Goal: Task Accomplishment & Management: Complete application form

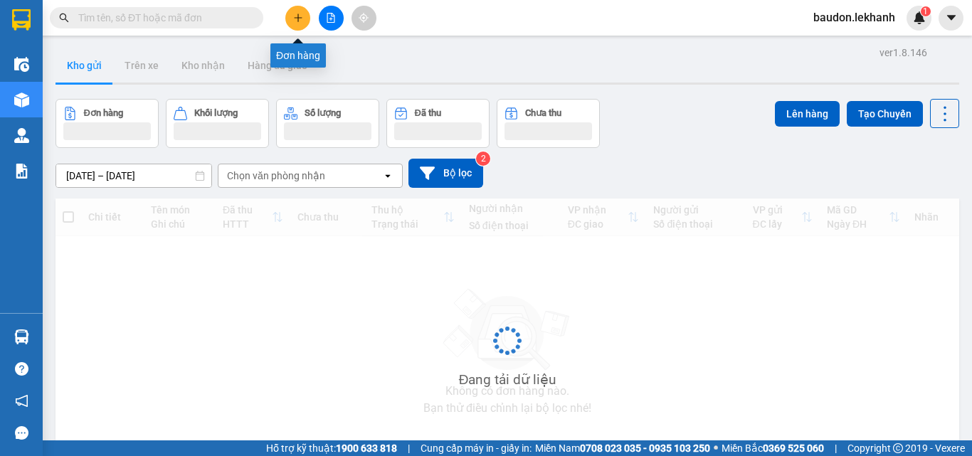
click at [301, 16] on icon "plus" at bounding box center [298, 18] width 10 height 10
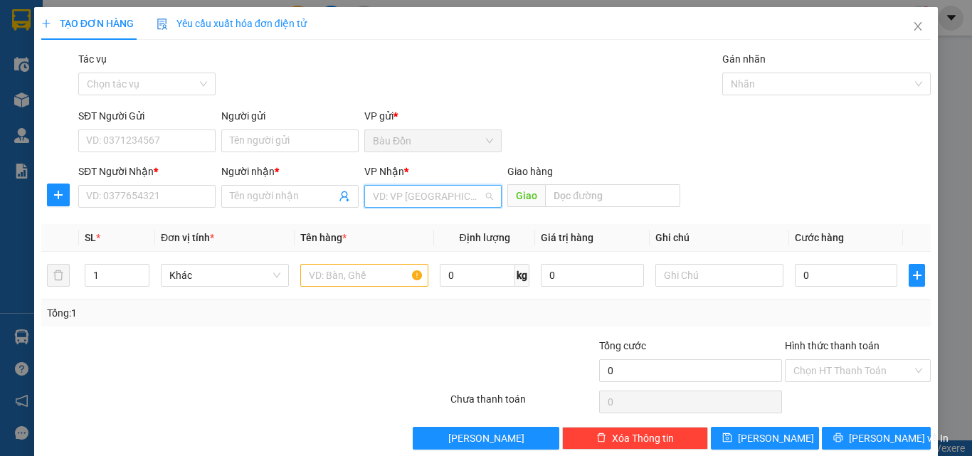
click at [452, 192] on input "search" at bounding box center [428, 196] width 110 height 21
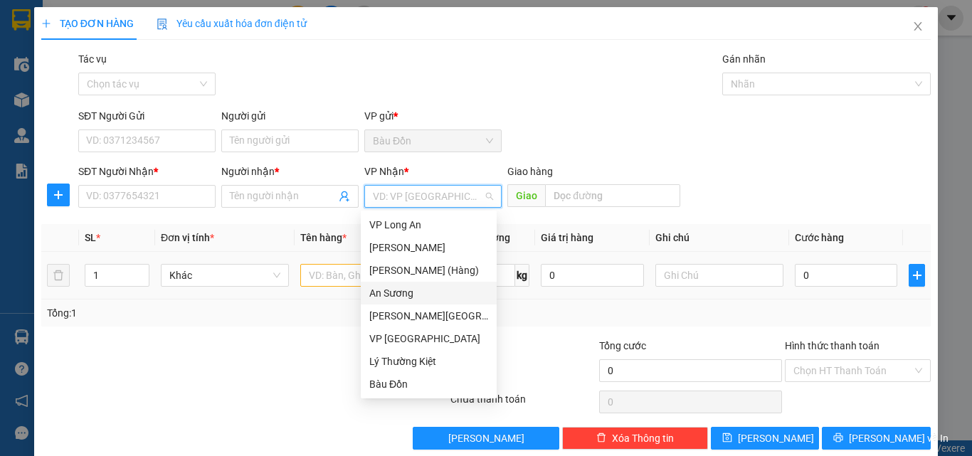
click at [394, 292] on div "An Sương" at bounding box center [428, 293] width 119 height 16
click at [912, 26] on icon "close" at bounding box center [917, 26] width 11 height 11
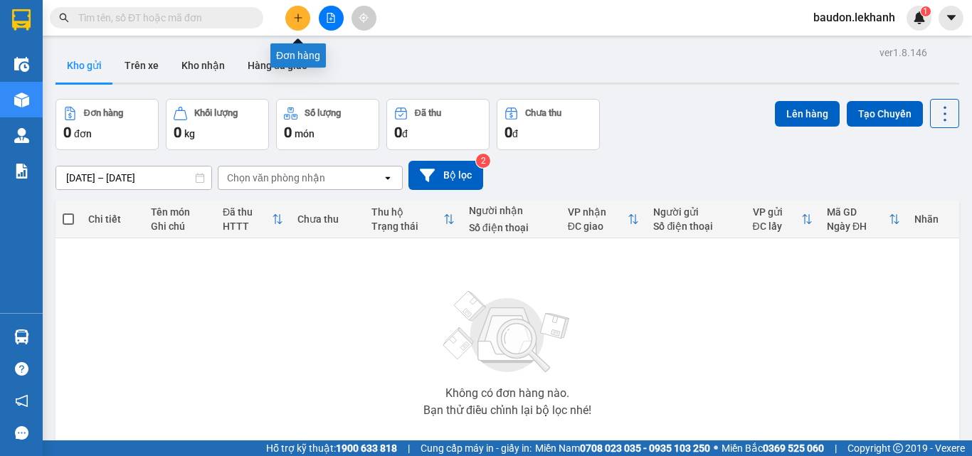
click at [294, 15] on icon "plus" at bounding box center [298, 18] width 10 height 10
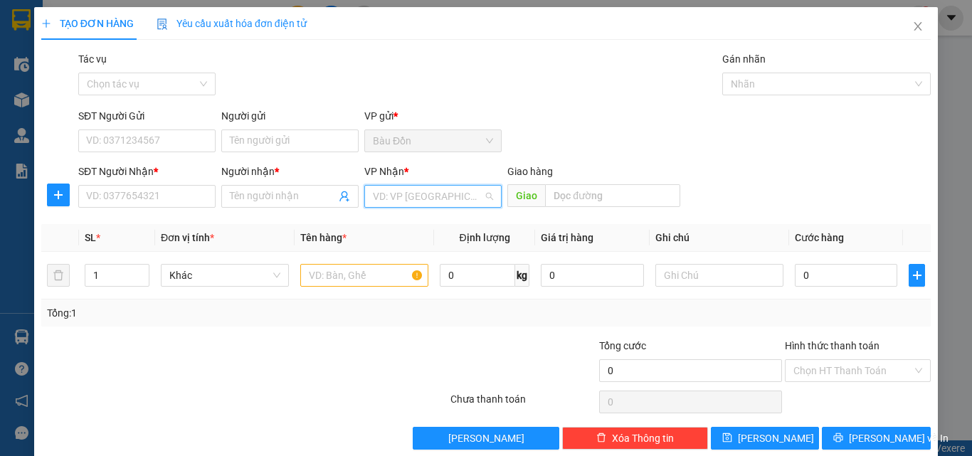
click at [403, 187] on input "search" at bounding box center [428, 196] width 110 height 21
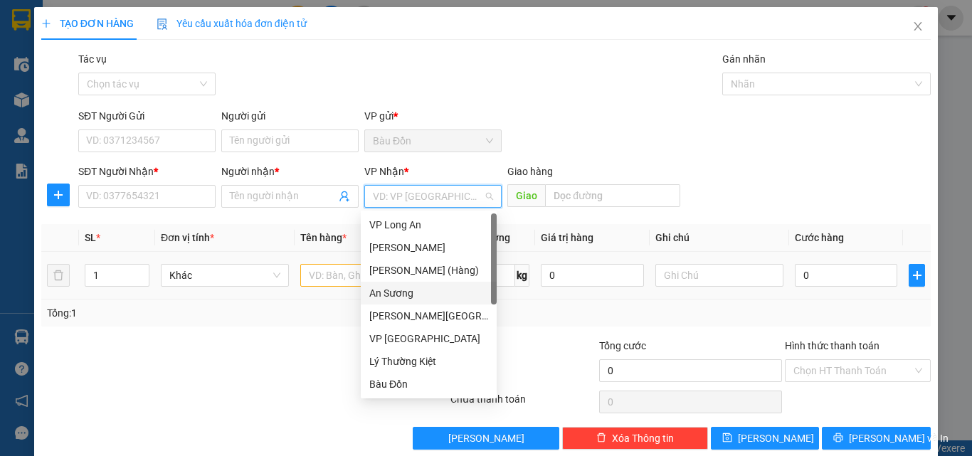
click at [423, 290] on div "An Sương" at bounding box center [428, 293] width 119 height 16
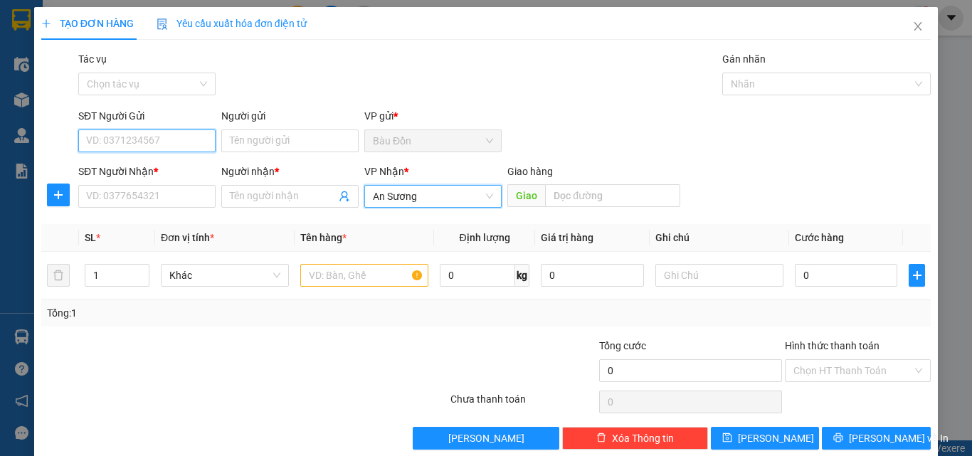
click at [184, 143] on input "SĐT Người Gửi" at bounding box center [146, 140] width 137 height 23
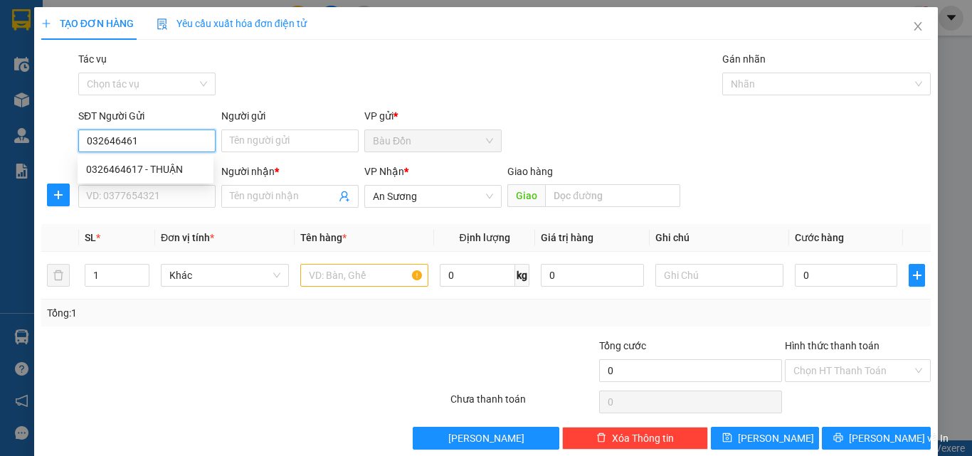
type input "0326464617"
click at [170, 160] on div "0326464617 - THUẬN" at bounding box center [146, 169] width 136 height 23
type input "THUẬN"
type input "40.000"
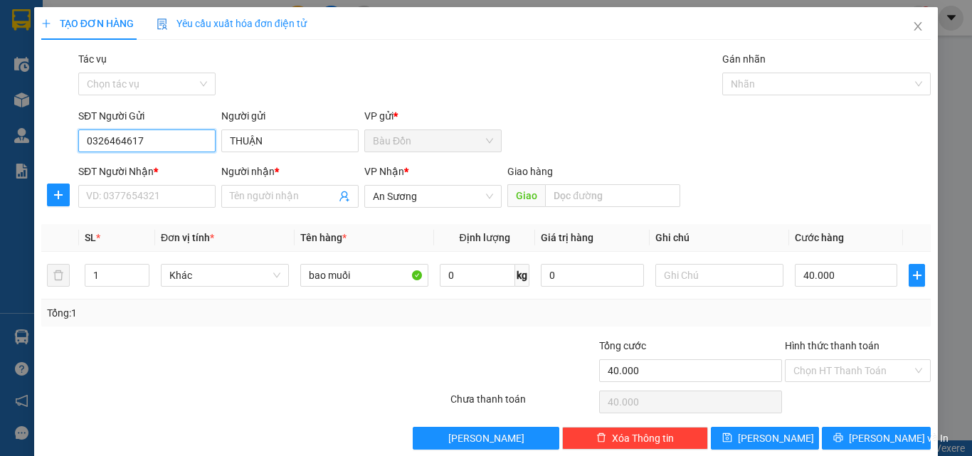
type input "0326464617"
click at [169, 169] on div "SĐT Người Nhận *" at bounding box center [146, 172] width 137 height 16
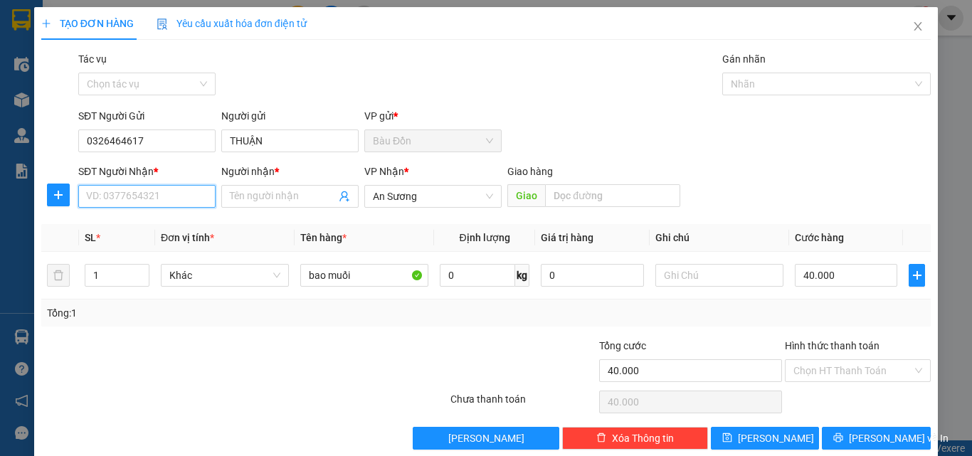
click at [169, 185] on input "SĐT Người Nhận *" at bounding box center [146, 196] width 137 height 23
click at [180, 195] on input "SĐT Người Nhận *" at bounding box center [146, 196] width 137 height 23
click at [159, 218] on div "0983996647 - LÝ" at bounding box center [145, 225] width 119 height 16
type input "0983996647"
type input "LÝ"
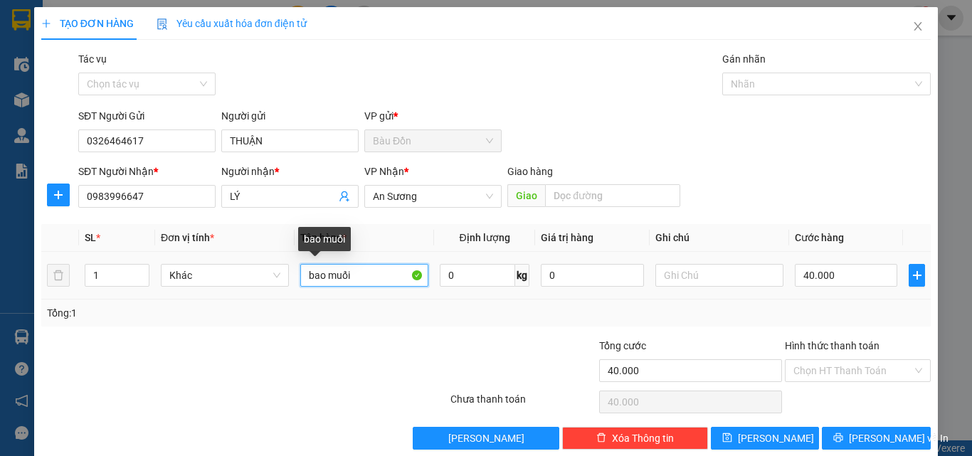
click at [370, 281] on input "bao muối" at bounding box center [364, 275] width 128 height 23
type input "b"
type input "1 thùng"
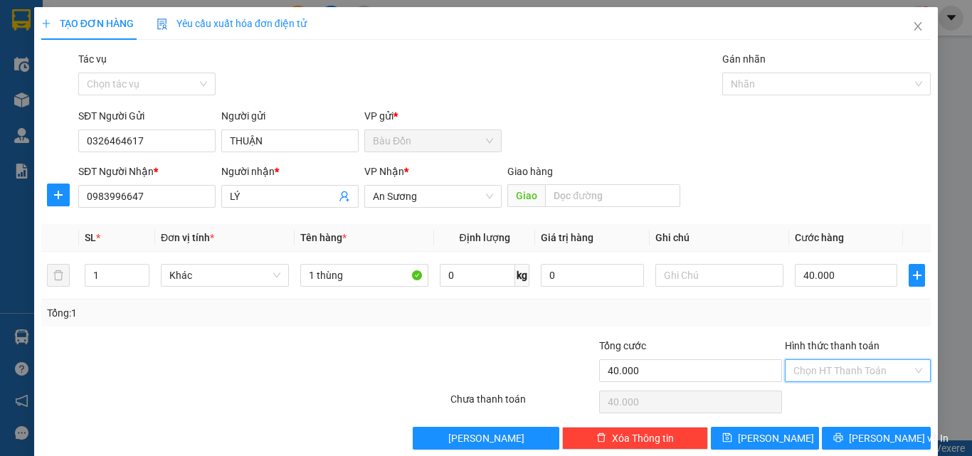
click at [856, 364] on input "Hình thức thanh toán" at bounding box center [852, 370] width 119 height 21
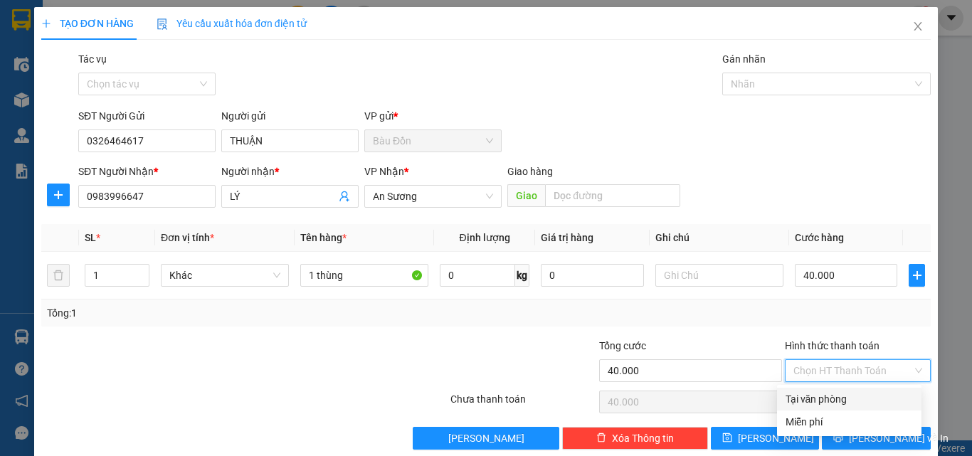
click at [849, 388] on div "Tại văn phòng" at bounding box center [849, 399] width 144 height 23
type input "0"
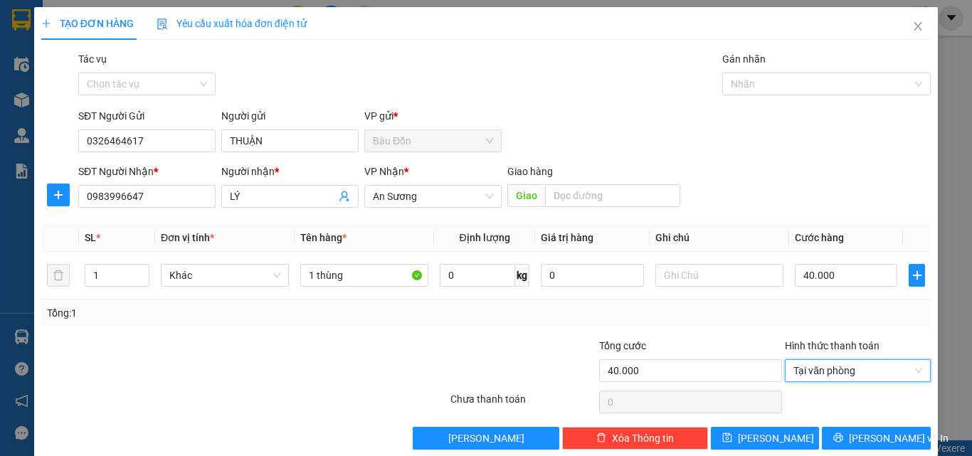
click at [555, 344] on div at bounding box center [523, 363] width 149 height 50
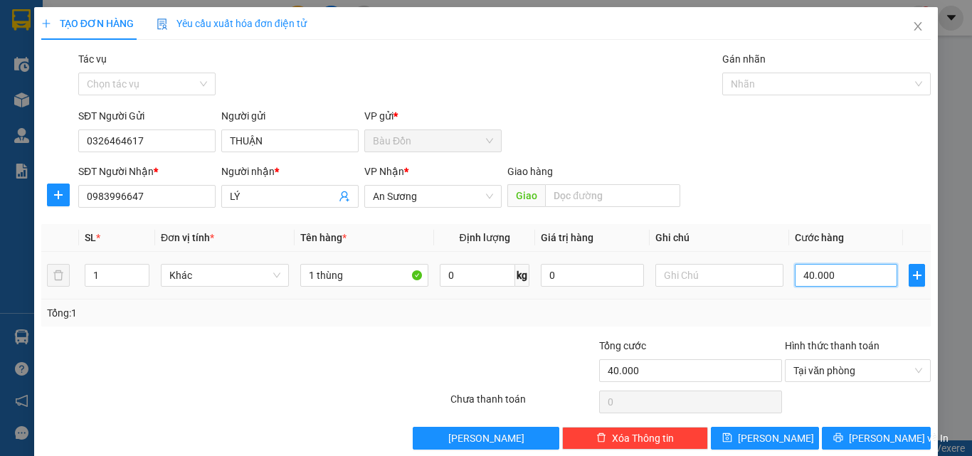
click at [845, 274] on input "40.000" at bounding box center [846, 275] width 102 height 23
type input "5"
type input "50"
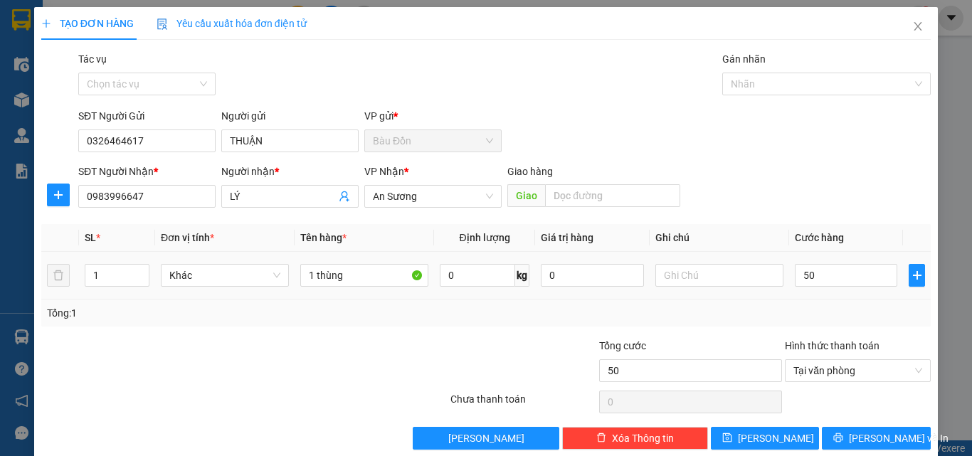
type input "50.000"
click at [832, 207] on div "SĐT Người Nhận * 0983996647 Người nhận * LÝ VP Nhận * An Sương Giao hàng Giao" at bounding box center [504, 189] width 858 height 50
click at [844, 428] on button "[PERSON_NAME] và In" at bounding box center [876, 438] width 109 height 23
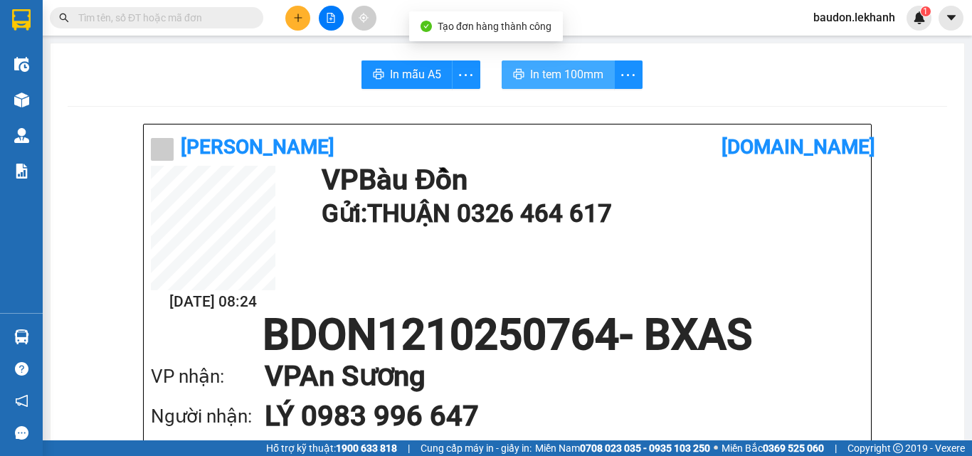
click at [560, 75] on span "In tem 100mm" at bounding box center [566, 74] width 73 height 18
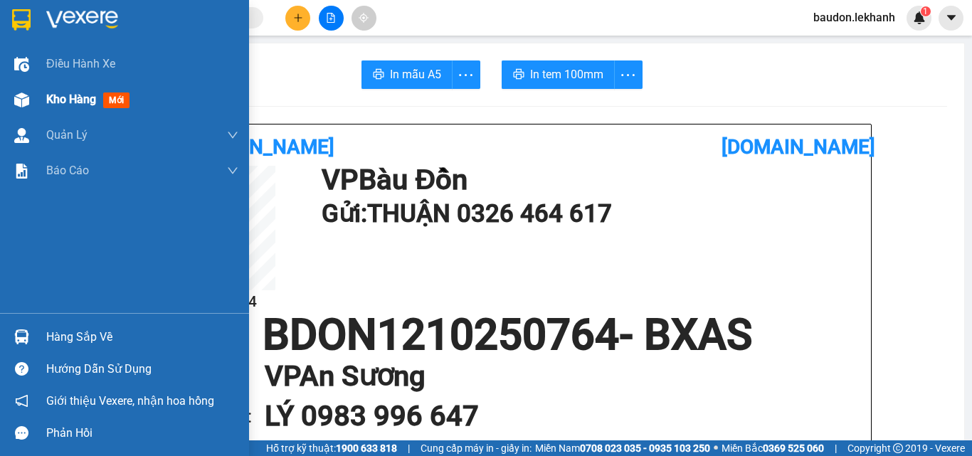
click at [67, 109] on div "Kho hàng mới" at bounding box center [142, 100] width 192 height 36
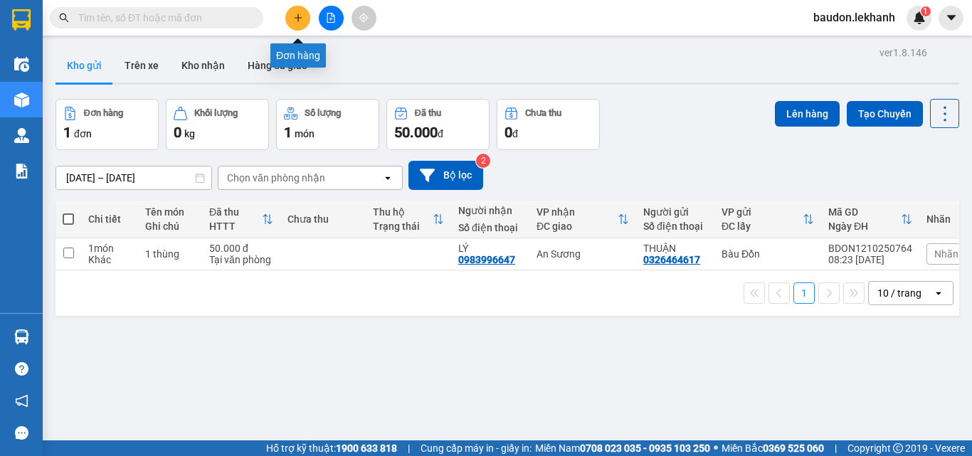
click at [303, 18] on button at bounding box center [297, 18] width 25 height 25
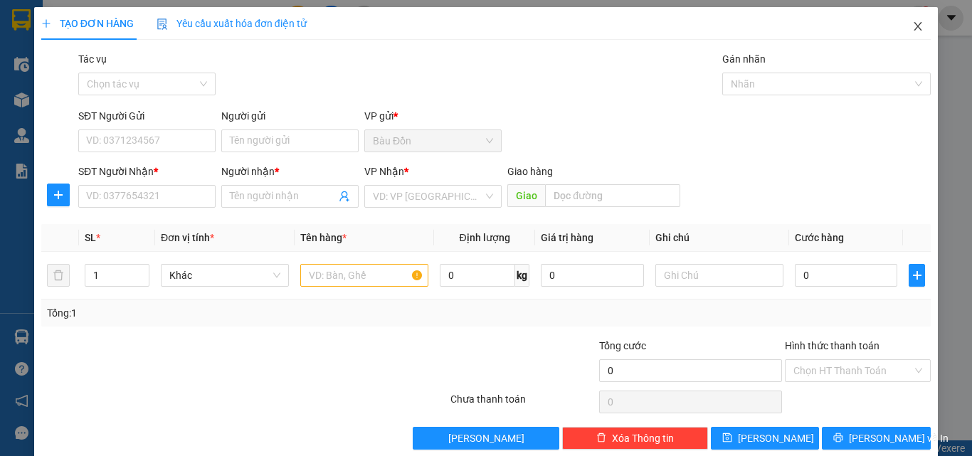
click at [912, 23] on icon "close" at bounding box center [917, 26] width 11 height 11
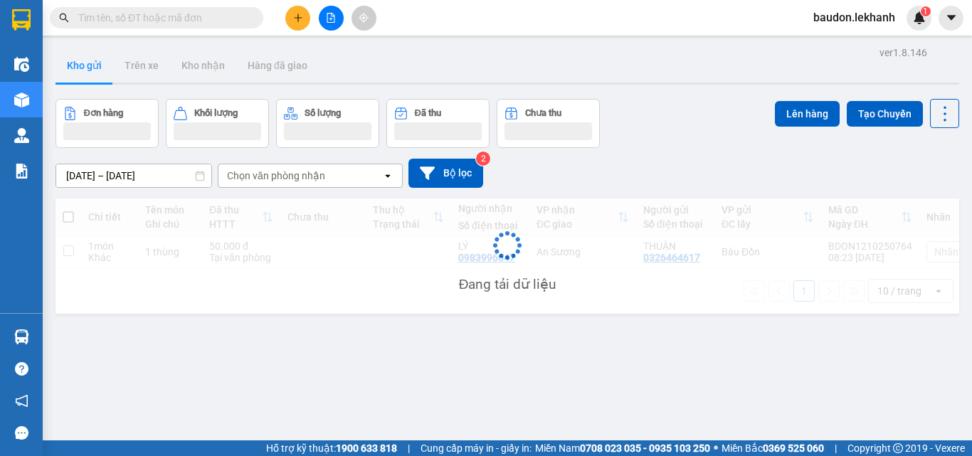
scroll to position [65, 0]
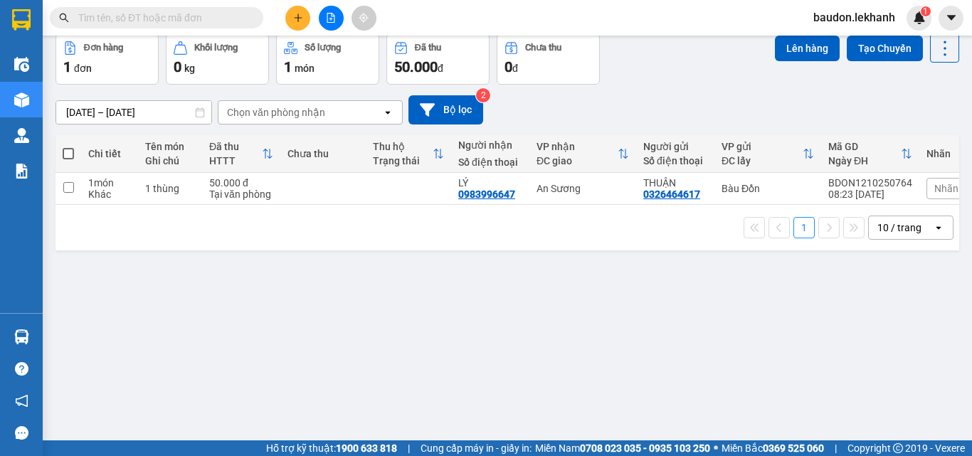
click at [278, 18] on div at bounding box center [330, 18] width 107 height 25
click at [294, 24] on button at bounding box center [297, 18] width 25 height 25
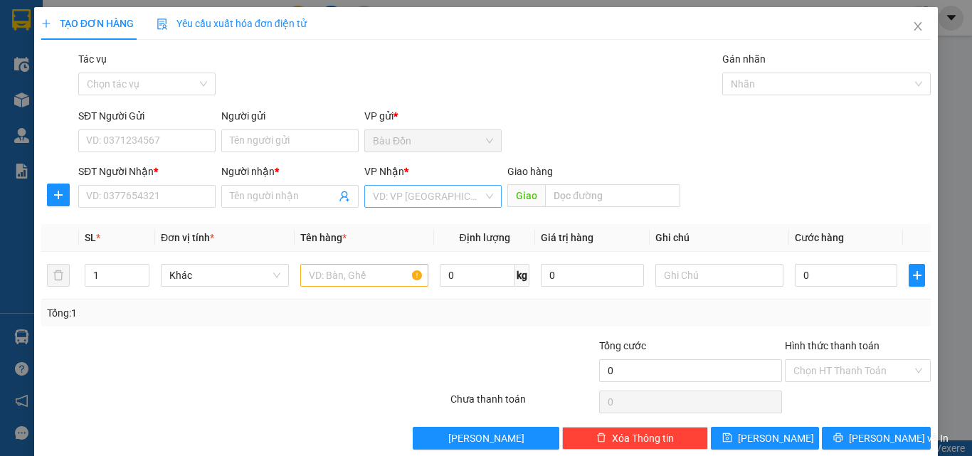
click at [391, 201] on input "search" at bounding box center [428, 196] width 110 height 21
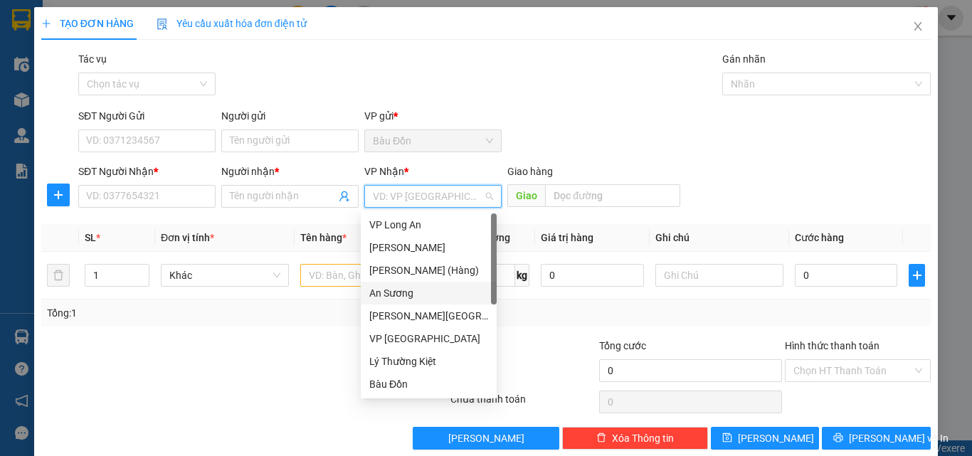
scroll to position [114, 0]
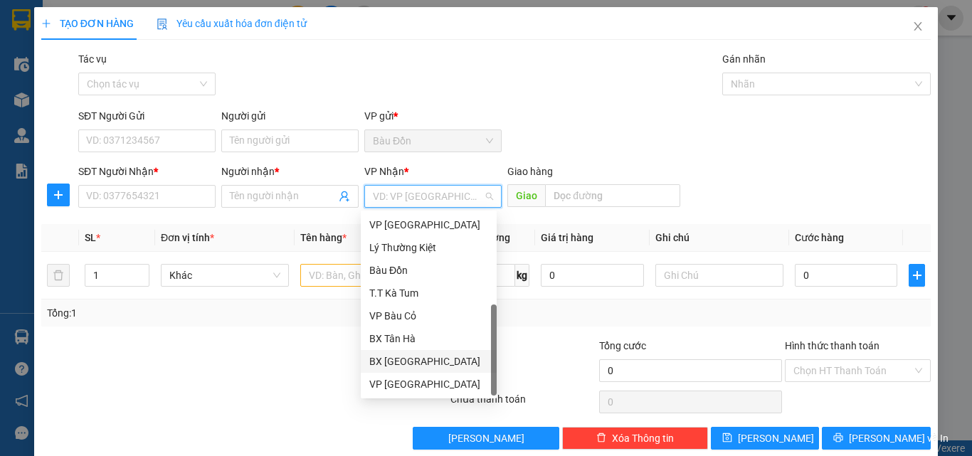
click at [403, 361] on div "BX [GEOGRAPHIC_DATA]" at bounding box center [428, 362] width 119 height 16
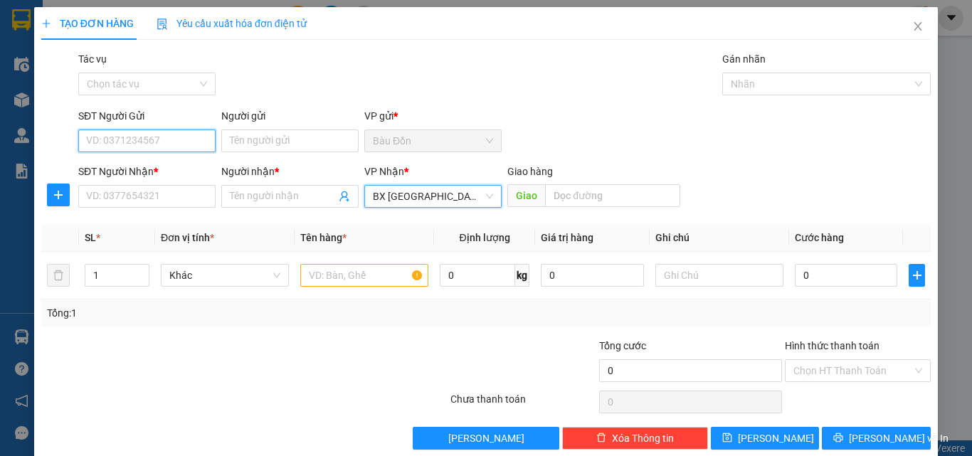
click at [168, 140] on input "SĐT Người Gửi" at bounding box center [146, 140] width 137 height 23
type input "0908253787"
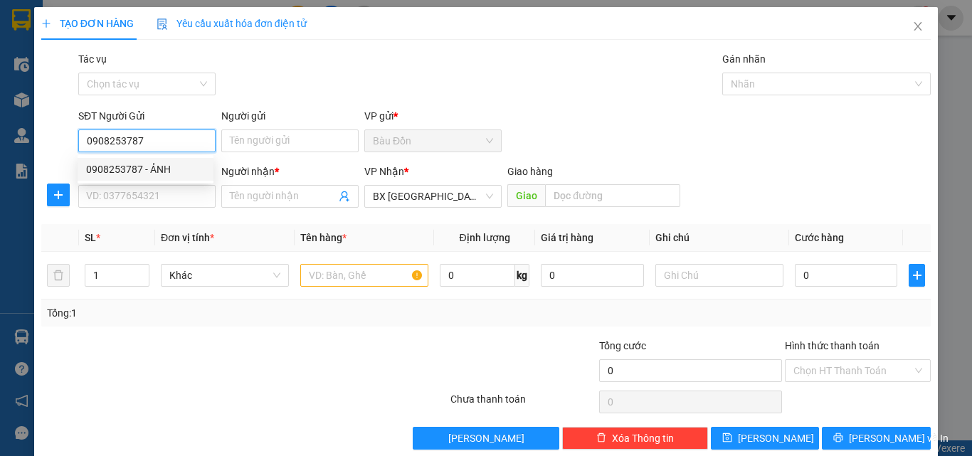
click at [176, 166] on div "0908253787 - ẢNH" at bounding box center [145, 169] width 119 height 16
type input "ẢNH"
type input "30.000"
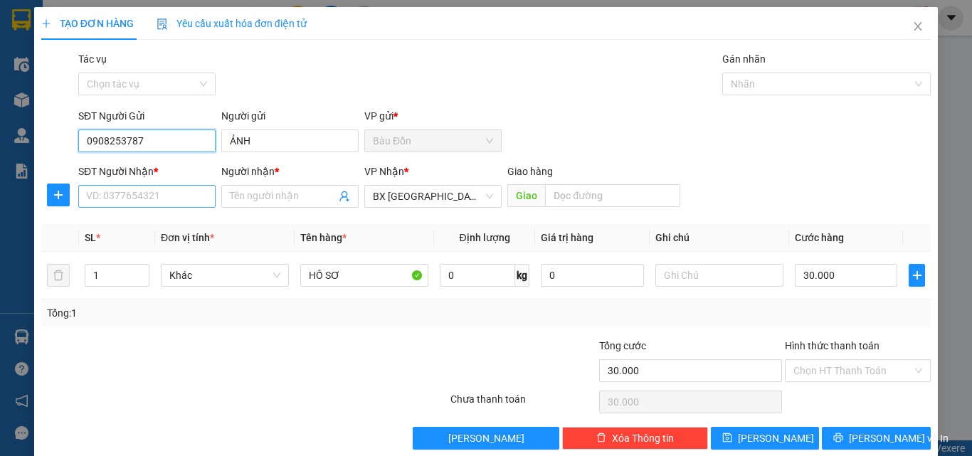
type input "0908253787"
click at [166, 194] on input "SĐT Người Nhận *" at bounding box center [146, 196] width 137 height 23
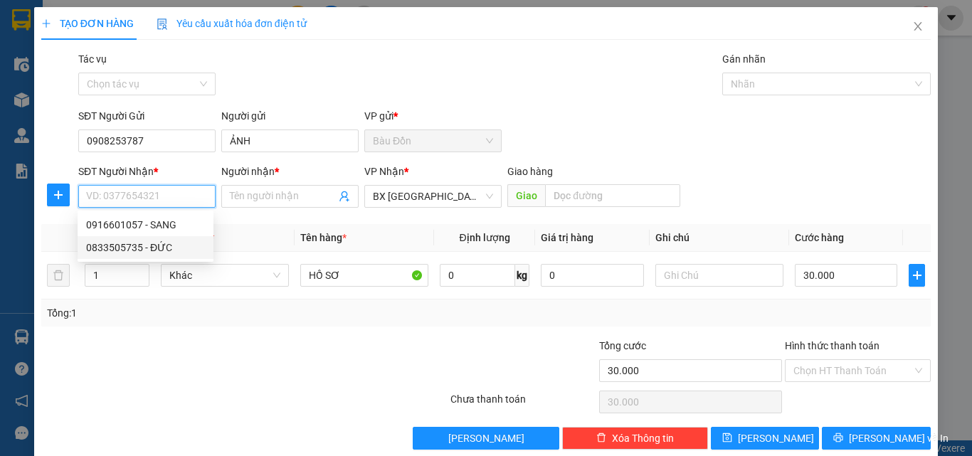
click at [173, 245] on div "0833505735 - ĐỨC" at bounding box center [145, 248] width 119 height 16
type input "0833505735"
type input "ĐỨC"
type input "50.000"
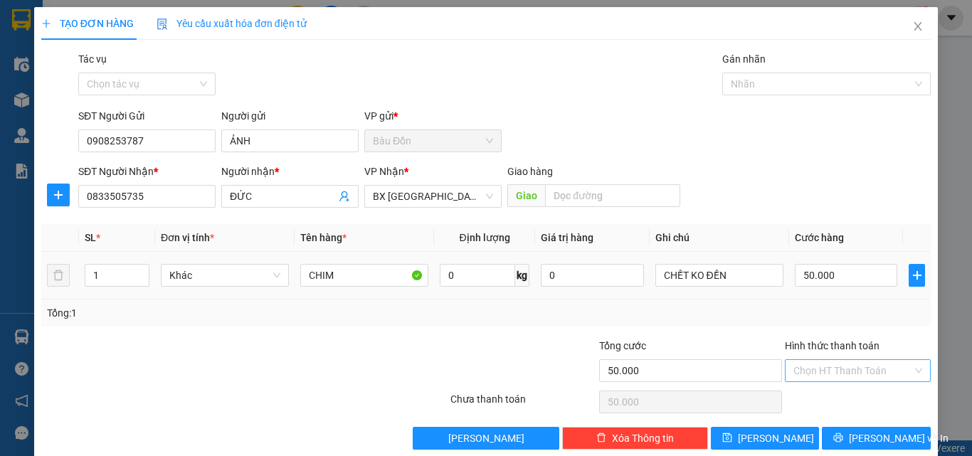
click at [878, 376] on input "Hình thức thanh toán" at bounding box center [852, 370] width 119 height 21
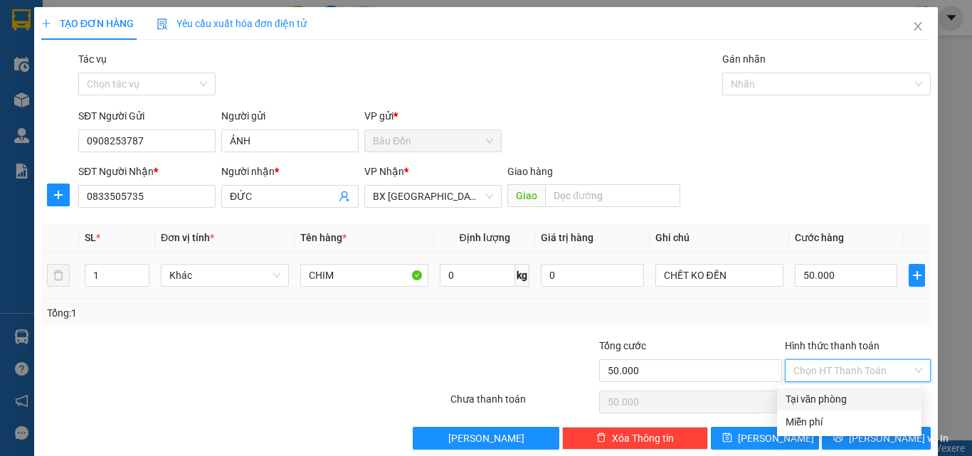
click at [834, 400] on div "Tại văn phòng" at bounding box center [848, 399] width 127 height 16
type input "0"
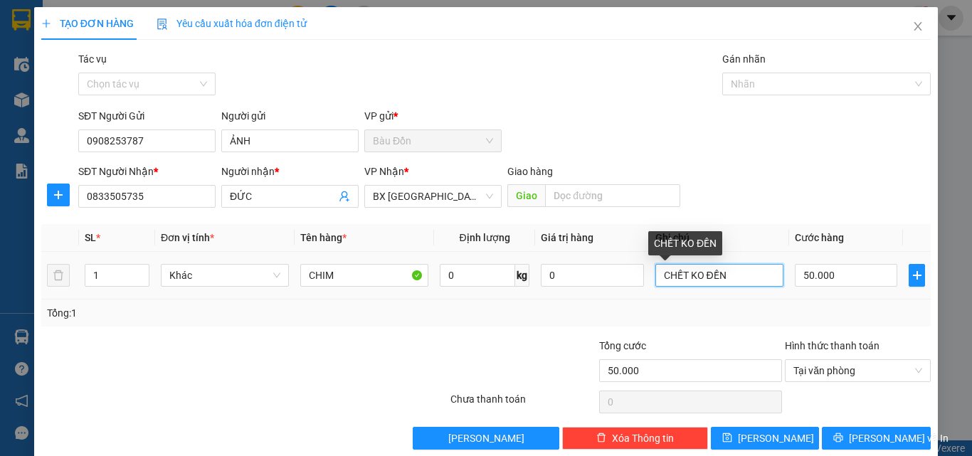
click at [733, 281] on input "CHẾT KO ĐỀN" at bounding box center [719, 275] width 128 height 23
type input "C"
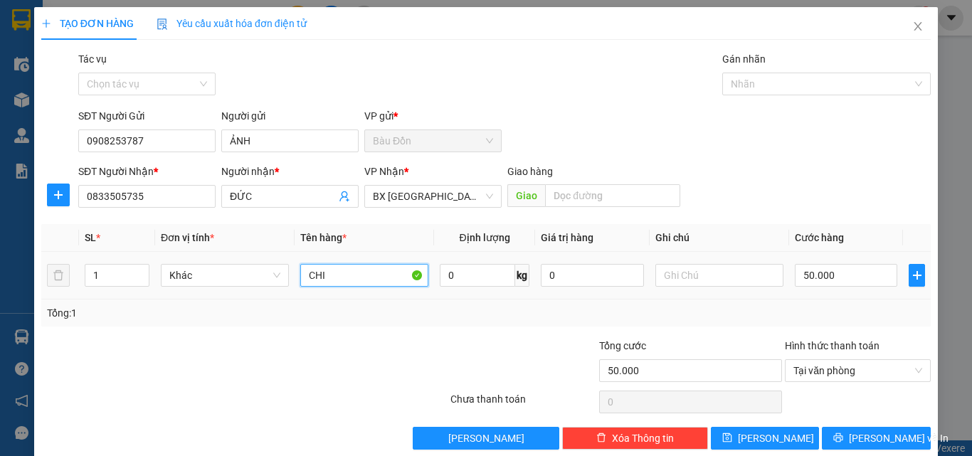
click at [361, 269] on input "CHI" at bounding box center [364, 275] width 128 height 23
type input "C"
type input "bọc giấy tờ"
click at [849, 289] on div "50.000" at bounding box center [846, 275] width 102 height 28
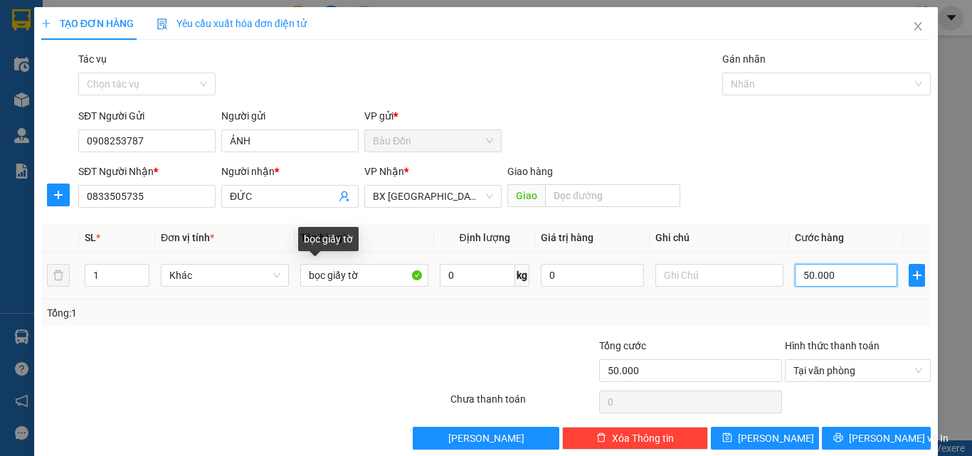
click at [838, 270] on input "50.000" at bounding box center [846, 275] width 102 height 23
type input "3"
type input "30"
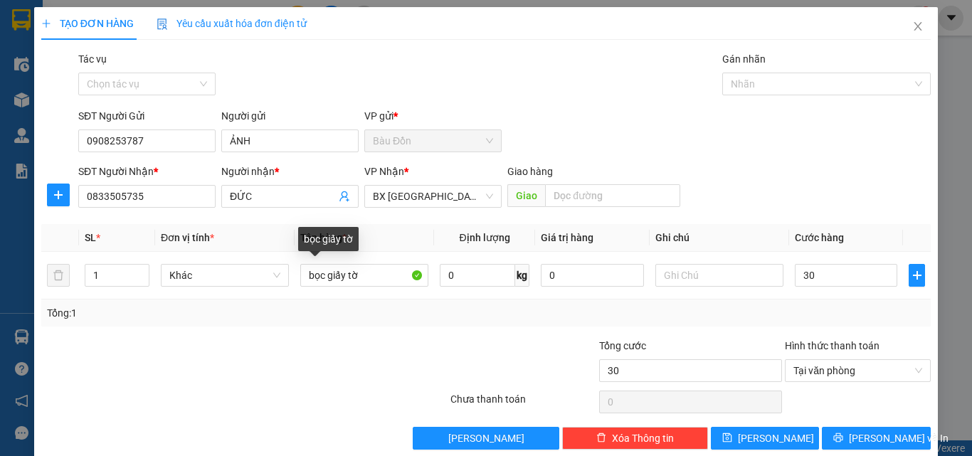
type input "30.000"
drag, startPoint x: 851, startPoint y: 196, endPoint x: 839, endPoint y: 241, distance: 47.1
click at [851, 196] on div "SĐT Người Nhận * 0833505735 Người nhận * ĐỨC VP Nhận * BX Tân Châu Giao hàng G…" at bounding box center [504, 189] width 858 height 50
click at [884, 435] on span "[PERSON_NAME] và In" at bounding box center [899, 438] width 100 height 16
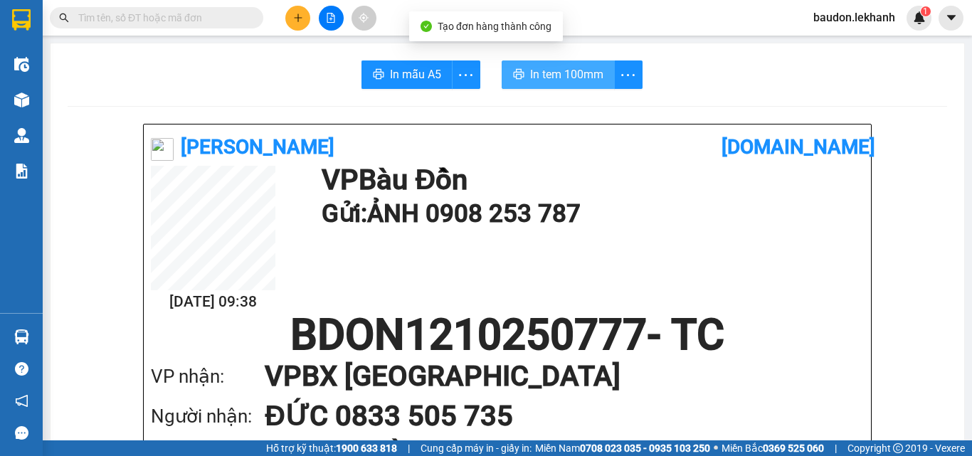
click at [538, 79] on span "In tem 100mm" at bounding box center [566, 74] width 73 height 18
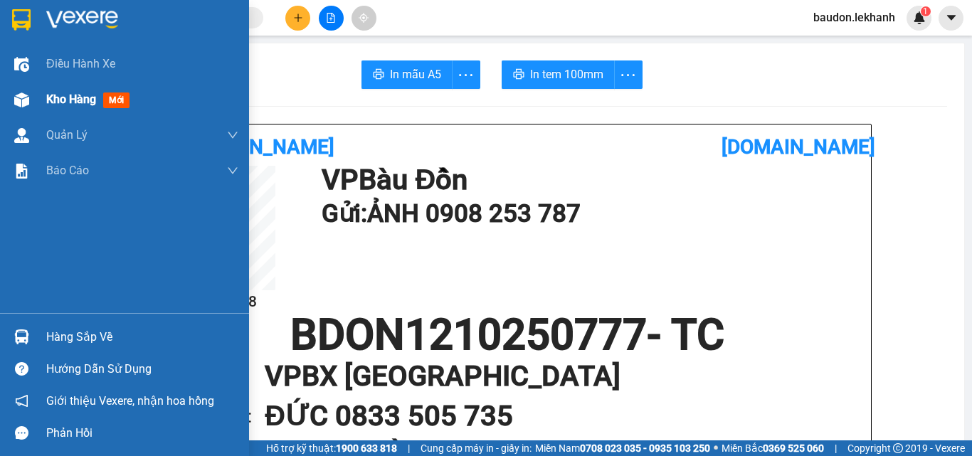
drag, startPoint x: 27, startPoint y: 96, endPoint x: 66, endPoint y: 2, distance: 101.7
click at [28, 96] on img at bounding box center [21, 99] width 15 height 15
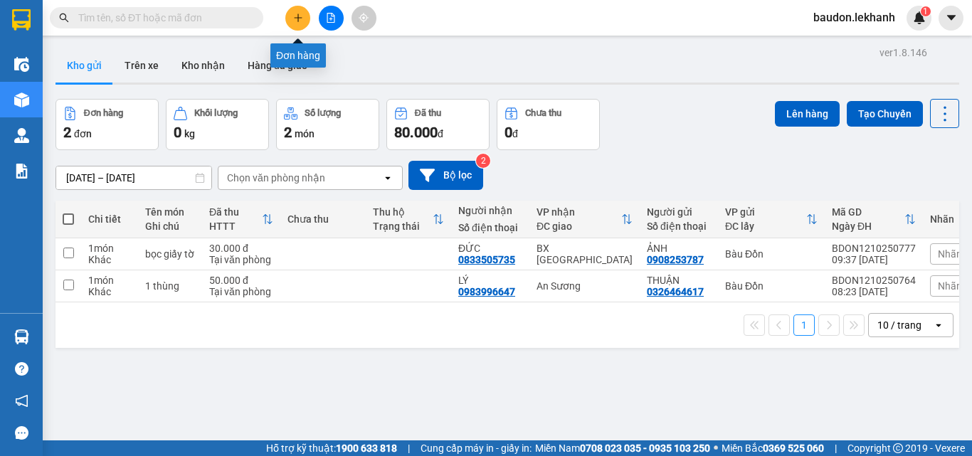
click at [302, 14] on button at bounding box center [297, 18] width 25 height 25
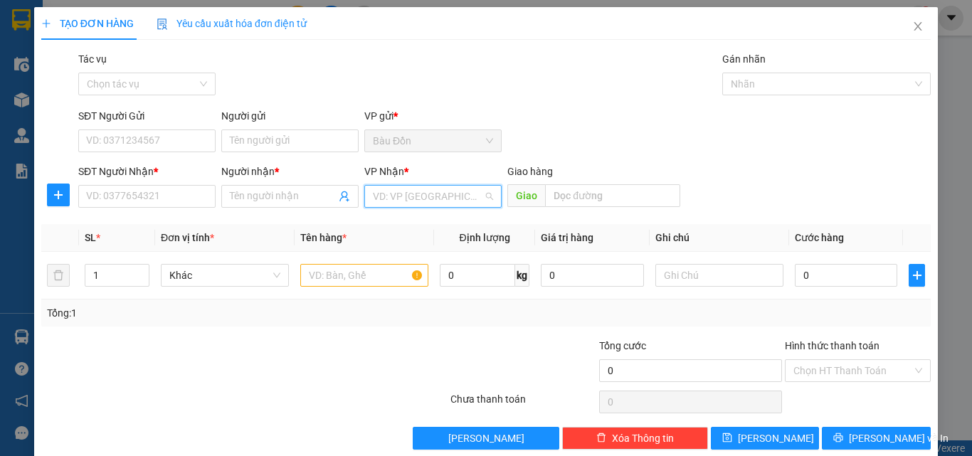
click at [415, 200] on input "search" at bounding box center [428, 196] width 110 height 21
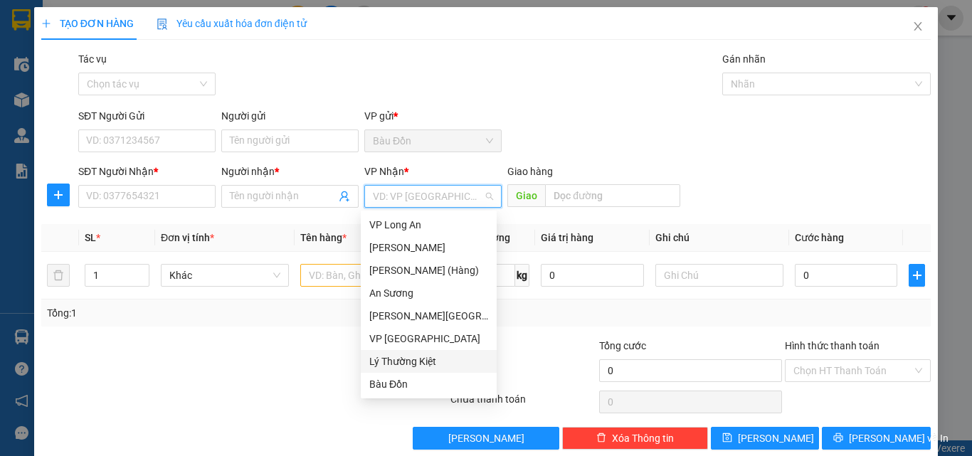
click at [408, 354] on div "Lý Thường Kiệt" at bounding box center [428, 362] width 119 height 16
click at [419, 359] on div "Lý Thường Kiệt" at bounding box center [428, 362] width 119 height 16
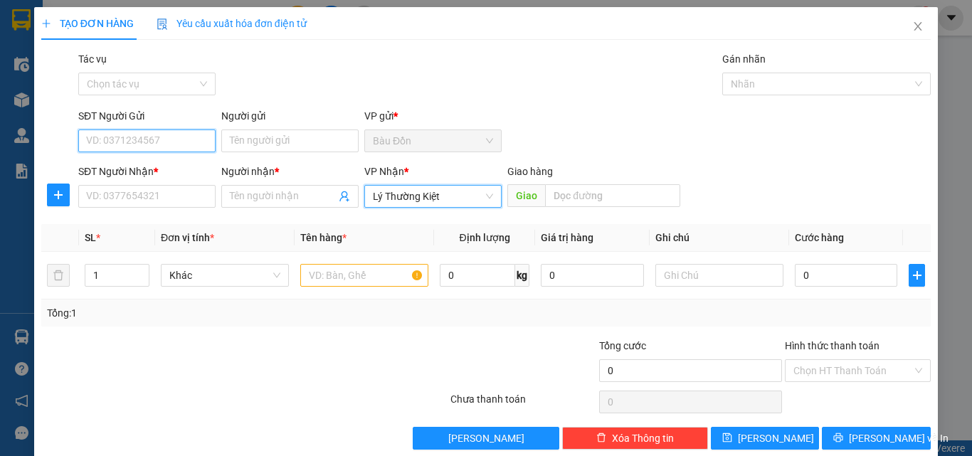
click at [169, 144] on input "SĐT Người Gửi" at bounding box center [146, 140] width 137 height 23
type input "0398055475"
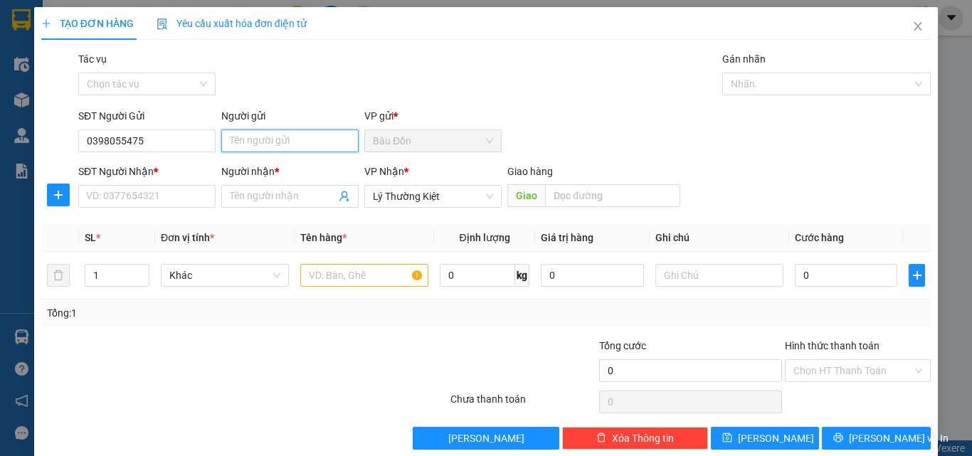
click at [246, 134] on input "Người gửi" at bounding box center [289, 140] width 137 height 23
type input "thảo"
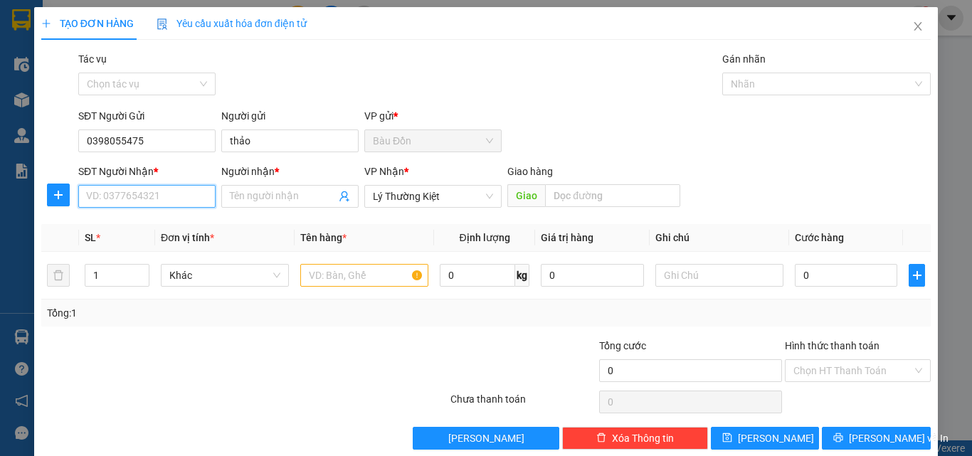
click at [186, 201] on input "SĐT Người Nhận *" at bounding box center [146, 196] width 137 height 23
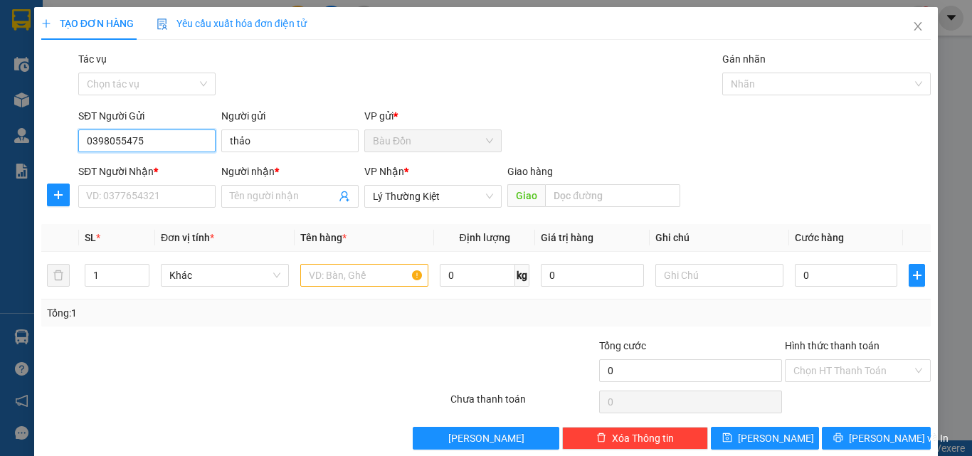
drag, startPoint x: 166, startPoint y: 131, endPoint x: 80, endPoint y: 151, distance: 89.0
click at [80, 151] on input "0398055475" at bounding box center [146, 140] width 137 height 23
click at [197, 141] on input "0398055475" at bounding box center [146, 140] width 137 height 23
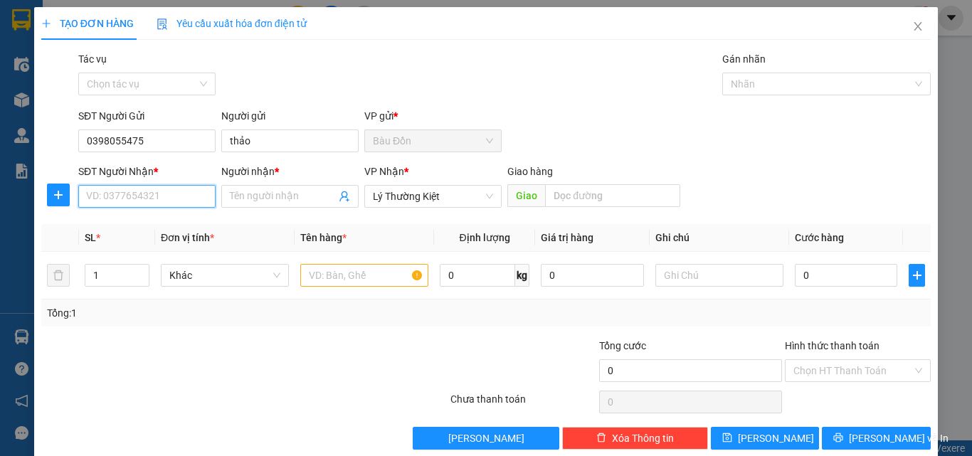
drag, startPoint x: 159, startPoint y: 194, endPoint x: 170, endPoint y: 184, distance: 15.1
click at [159, 195] on input "SĐT Người Nhận *" at bounding box center [146, 196] width 137 height 23
type input "0363434972"
click at [275, 181] on div "Người nhận *" at bounding box center [289, 174] width 137 height 21
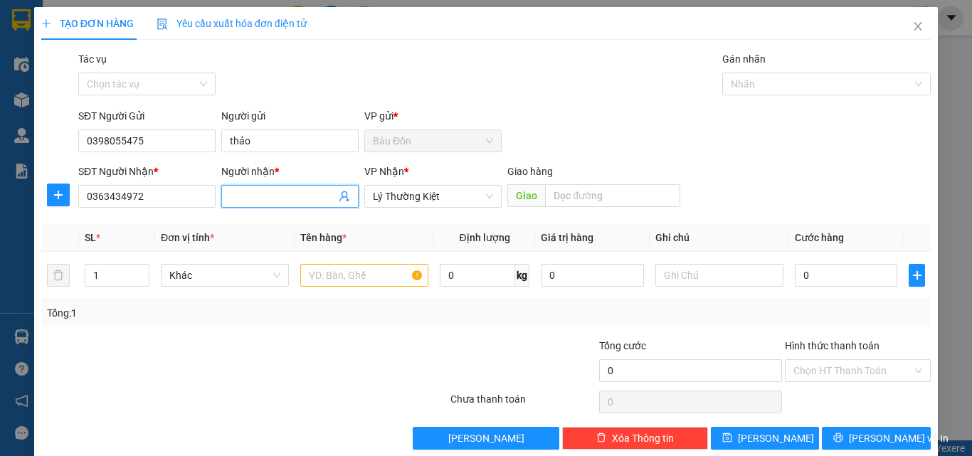
click at [275, 196] on input "Người nhận *" at bounding box center [283, 197] width 106 height 16
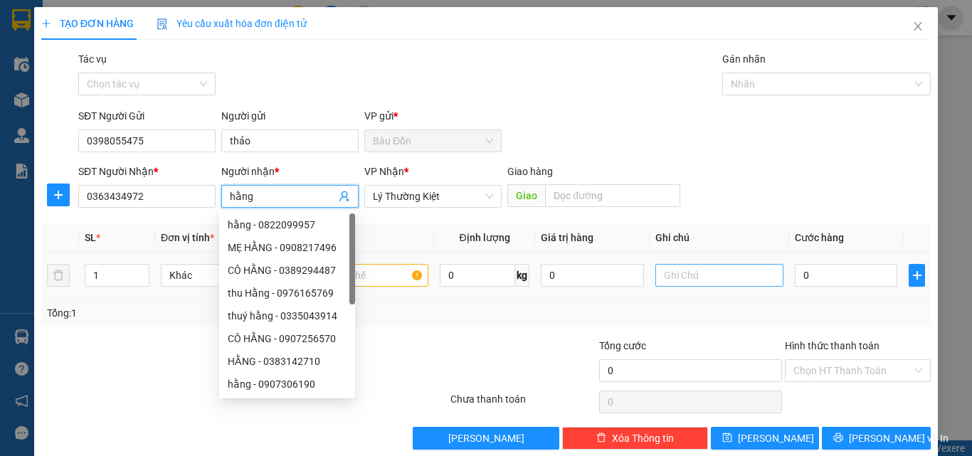
type input "hằng"
click at [733, 268] on input "text" at bounding box center [719, 275] width 128 height 23
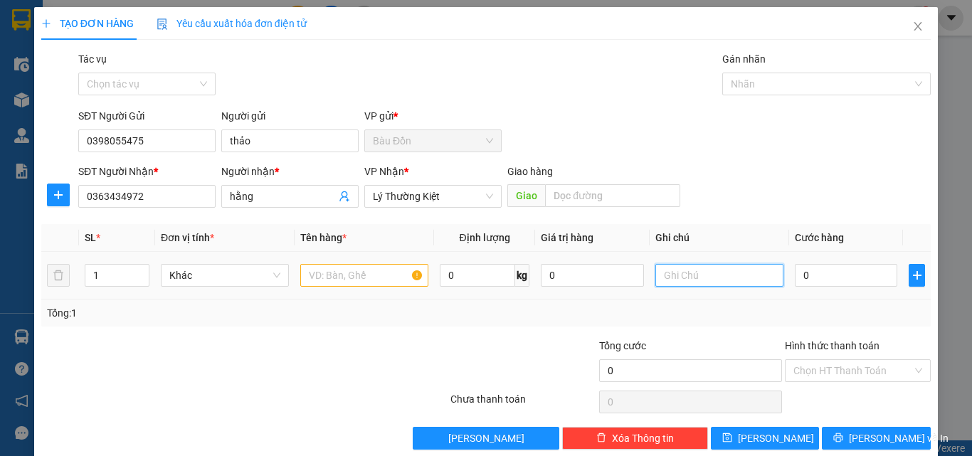
click at [704, 274] on input "text" at bounding box center [719, 275] width 128 height 23
type input "giao đến 115 ."
click at [372, 283] on input "text" at bounding box center [364, 275] width 128 height 23
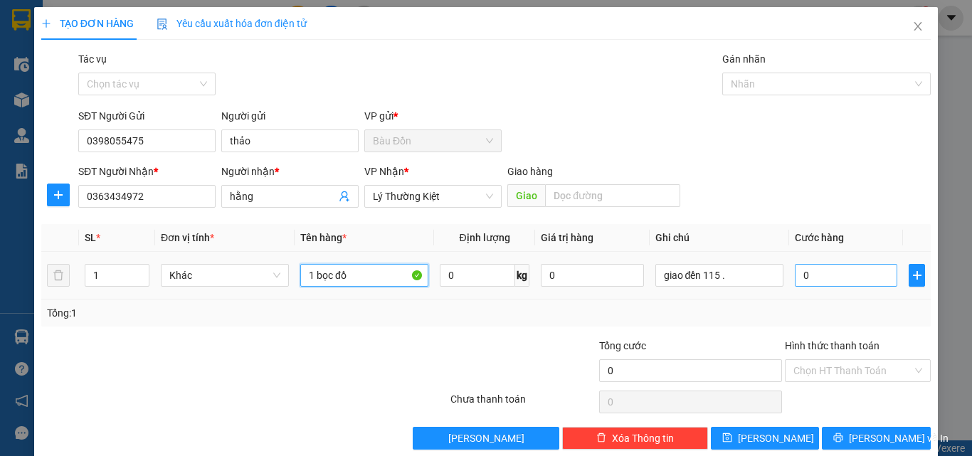
type input "1 bọc đồ"
click at [839, 274] on input "0" at bounding box center [846, 275] width 102 height 23
type input "3"
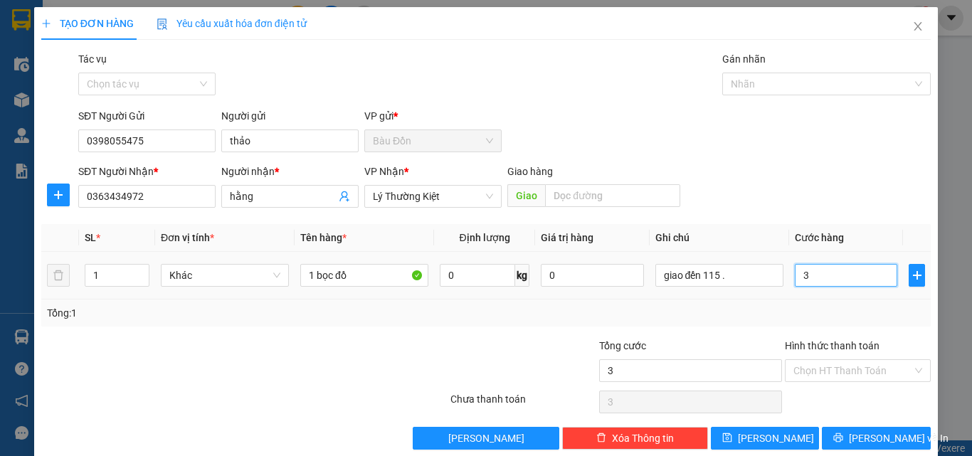
type input "30"
type input "30.000"
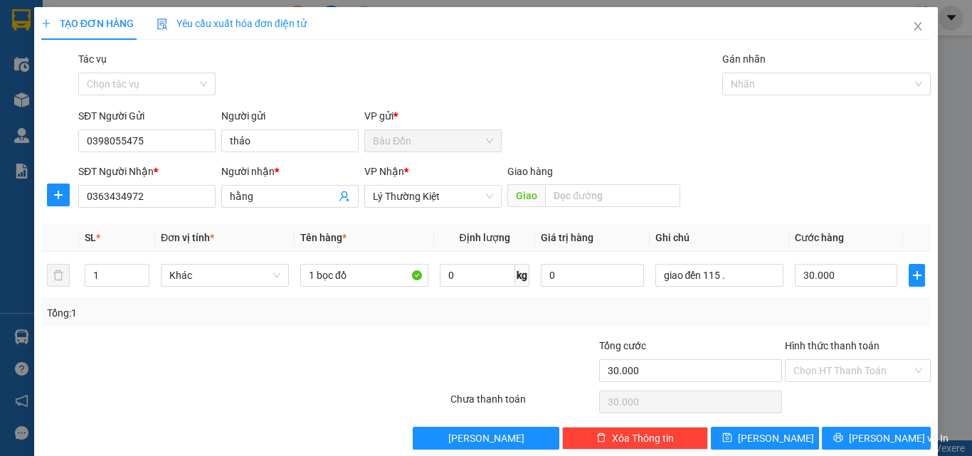
click at [875, 224] on th "Cước hàng" at bounding box center [846, 238] width 114 height 28
drag, startPoint x: 869, startPoint y: 364, endPoint x: 862, endPoint y: 368, distance: 7.7
click at [869, 365] on input "Hình thức thanh toán" at bounding box center [852, 370] width 119 height 21
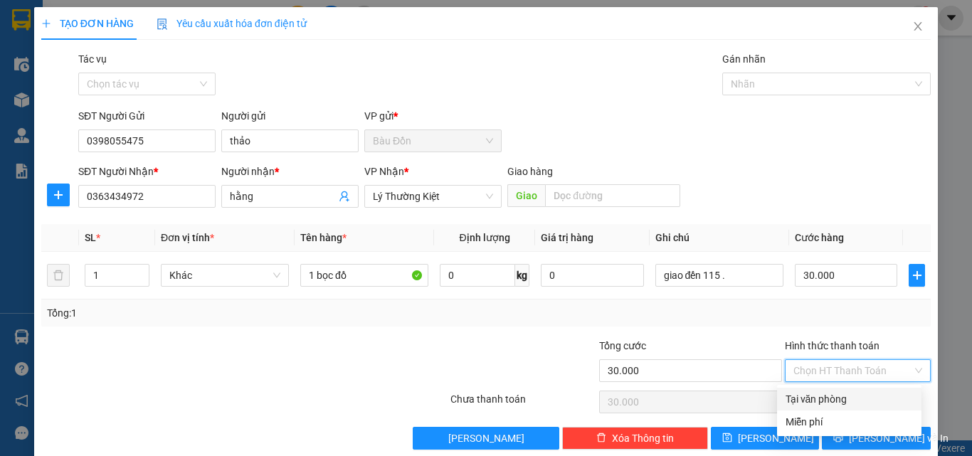
click at [822, 399] on div "Tại văn phòng" at bounding box center [848, 399] width 127 height 16
type input "0"
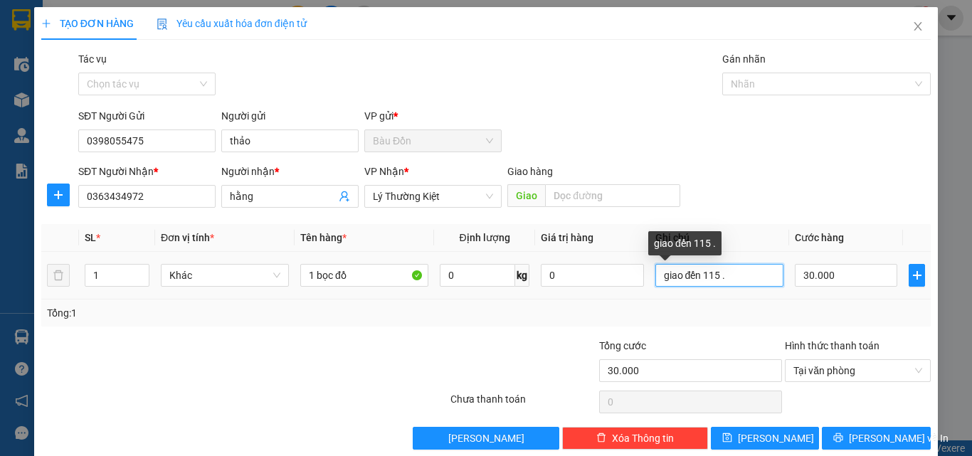
click at [748, 274] on input "giao đến 115 ." at bounding box center [719, 275] width 128 height 23
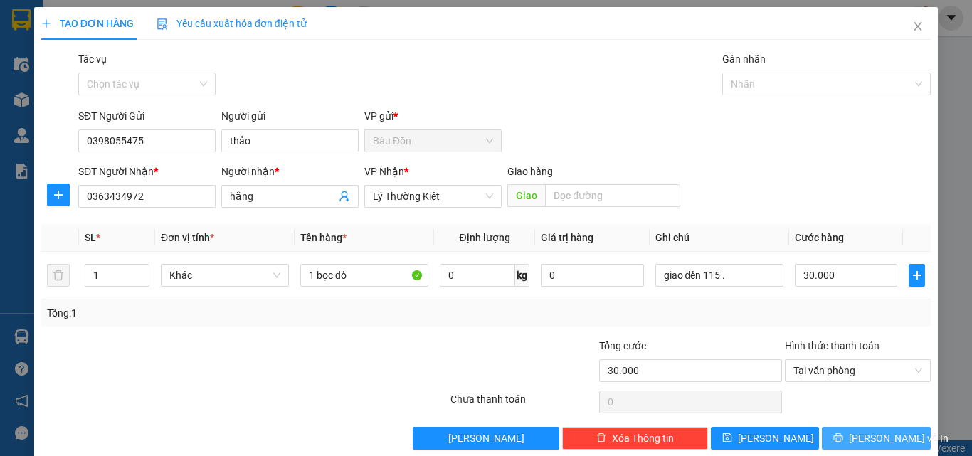
click at [857, 430] on span "[PERSON_NAME] và In" at bounding box center [899, 438] width 100 height 16
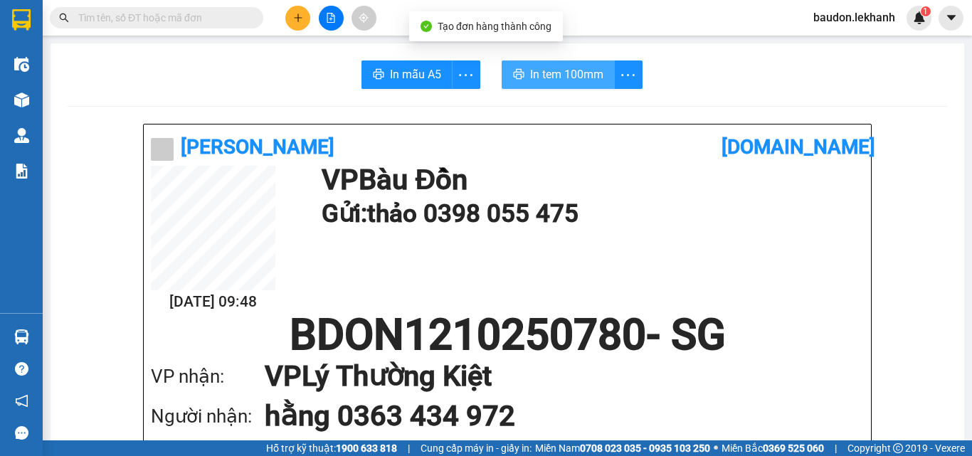
click at [587, 78] on span "In tem 100mm" at bounding box center [566, 74] width 73 height 18
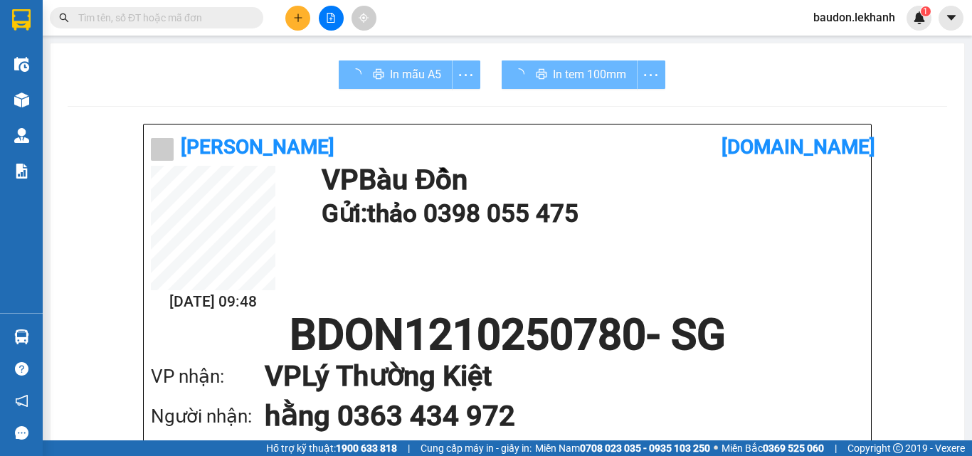
click at [728, 415] on h1 "hằng 0363 434 972" at bounding box center [550, 416] width 570 height 40
